Goal: Complete application form

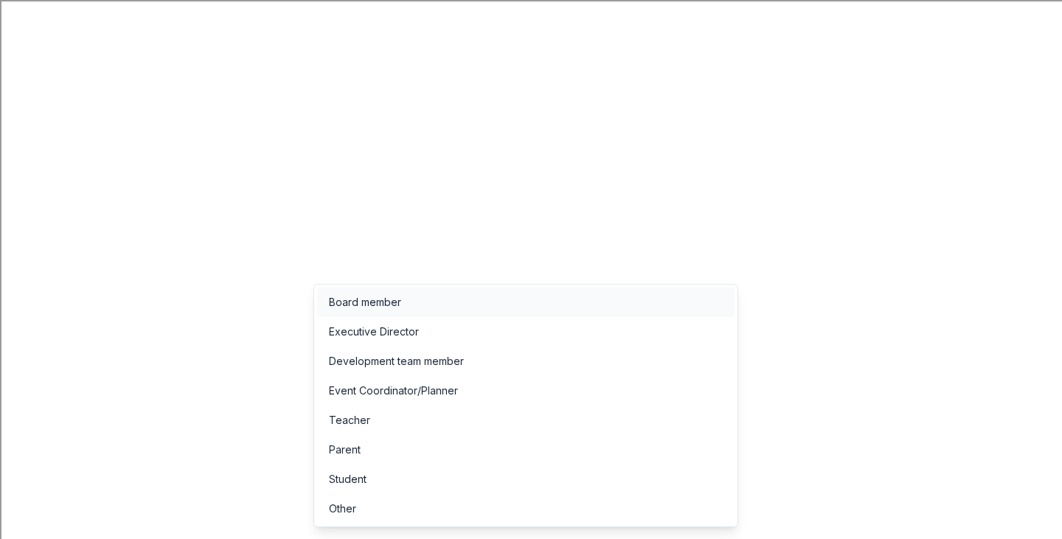
click at [393, 301] on div "Board member" at bounding box center [365, 302] width 72 height 18
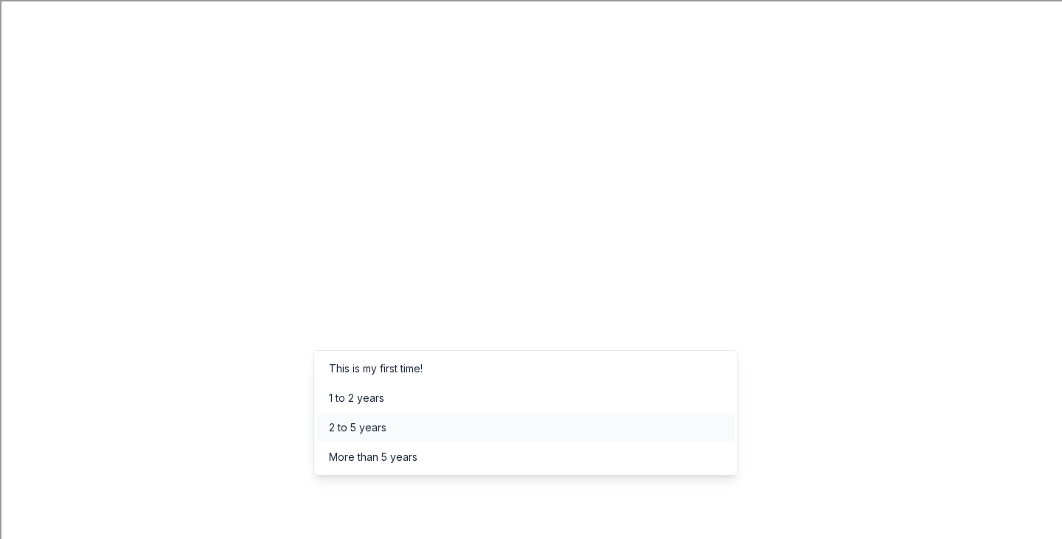
click at [469, 431] on div "2 to 5 years" at bounding box center [525, 427] width 417 height 29
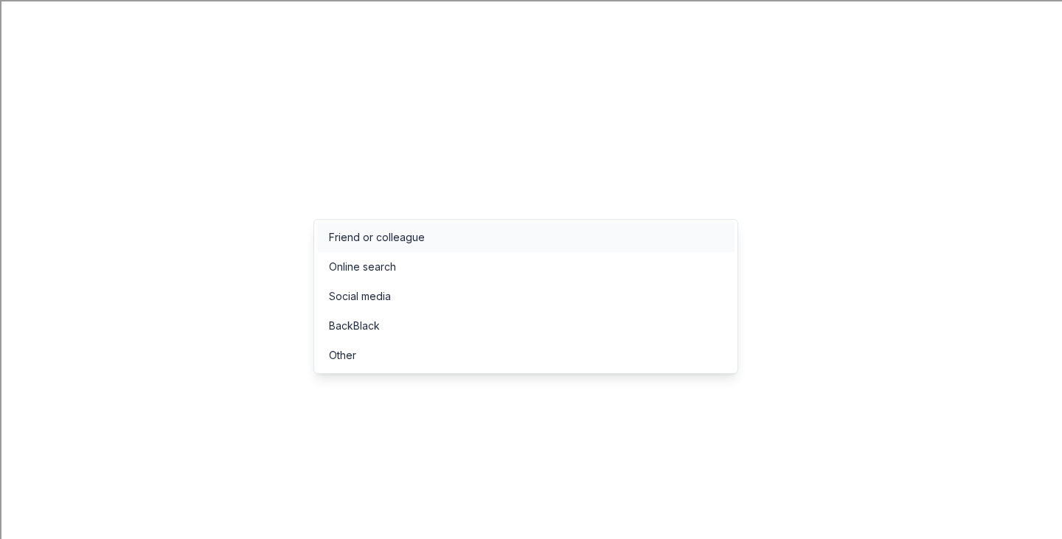
click at [487, 235] on div "Friend or colleague" at bounding box center [525, 237] width 417 height 29
